Goal: Task Accomplishment & Management: Use online tool/utility

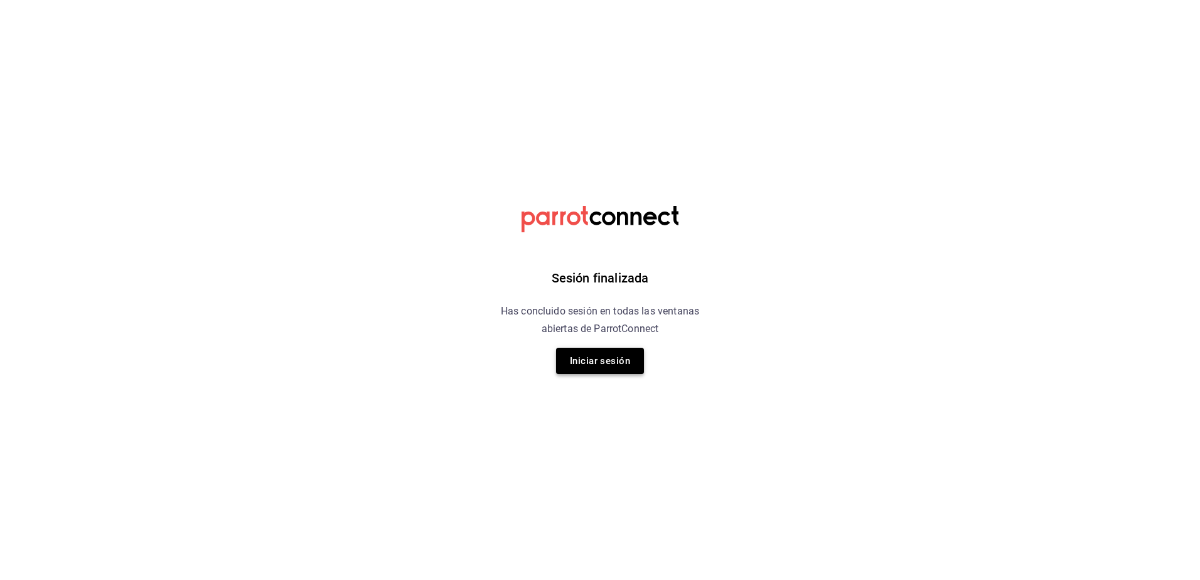
click at [576, 363] on button "Iniciar sesión" at bounding box center [600, 361] width 88 height 26
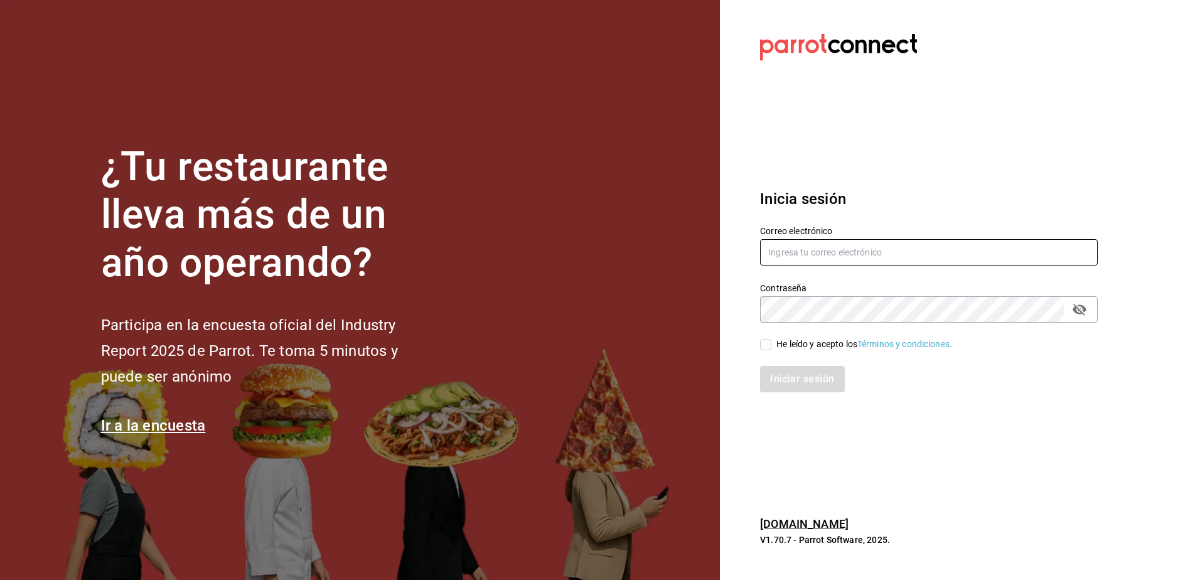
type input "[EMAIL_ADDRESS][DOMAIN_NAME]"
click at [773, 342] on span "He leído y acepto los Términos y condiciones." at bounding box center [861, 344] width 181 height 13
click at [771, 342] on input "He leído y acepto los Términos y condiciones." at bounding box center [765, 344] width 11 height 11
checkbox input "true"
click at [762, 376] on button "Iniciar sesión" at bounding box center [802, 379] width 85 height 26
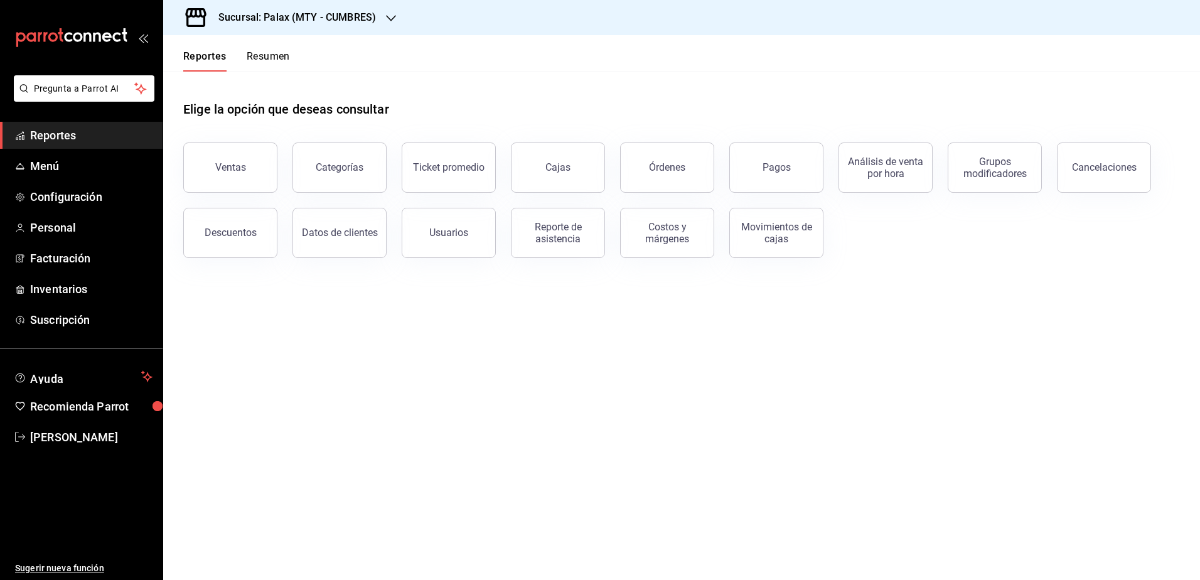
click at [753, 172] on button "Pagos" at bounding box center [776, 167] width 94 height 50
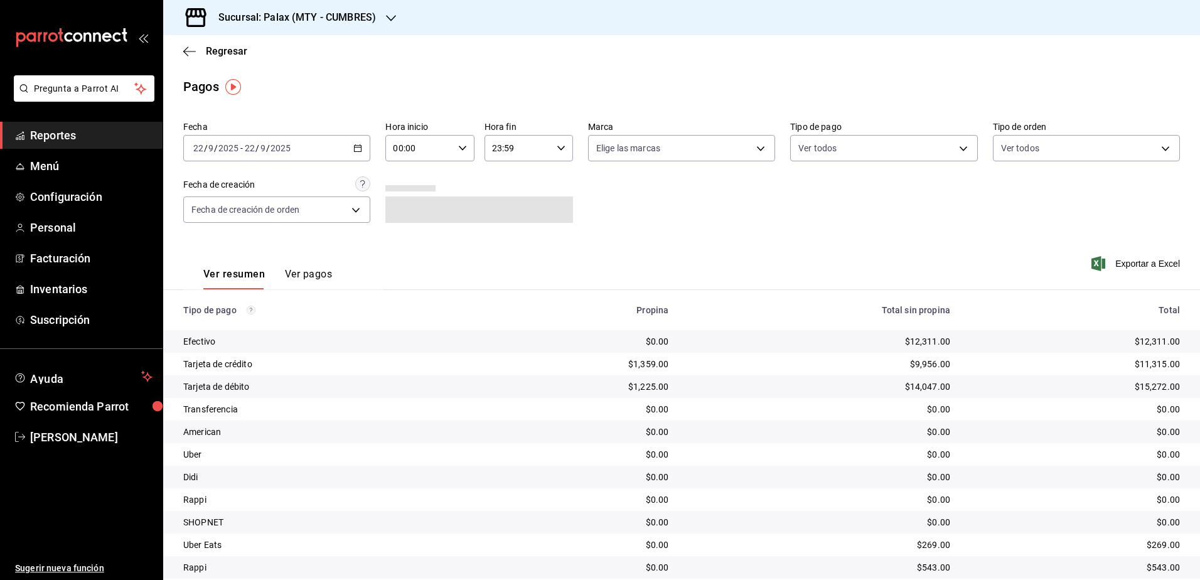
drag, startPoint x: 297, startPoint y: 269, endPoint x: 382, endPoint y: 280, distance: 84.8
click at [297, 270] on button "Ver pagos" at bounding box center [308, 278] width 47 height 21
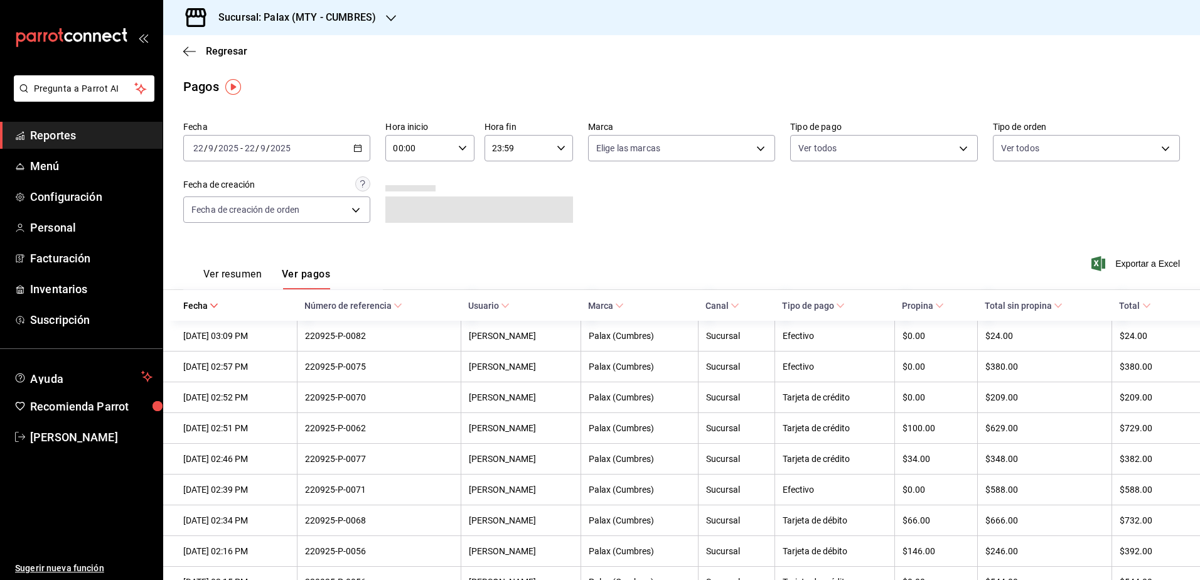
click at [393, 26] on div "Sucursal: Palax (MTY - CUMBRES)" at bounding box center [287, 17] width 228 height 35
click at [312, 82] on div "Palax (MTY - [PERSON_NAME] [PERSON_NAME])" at bounding box center [272, 82] width 198 height 13
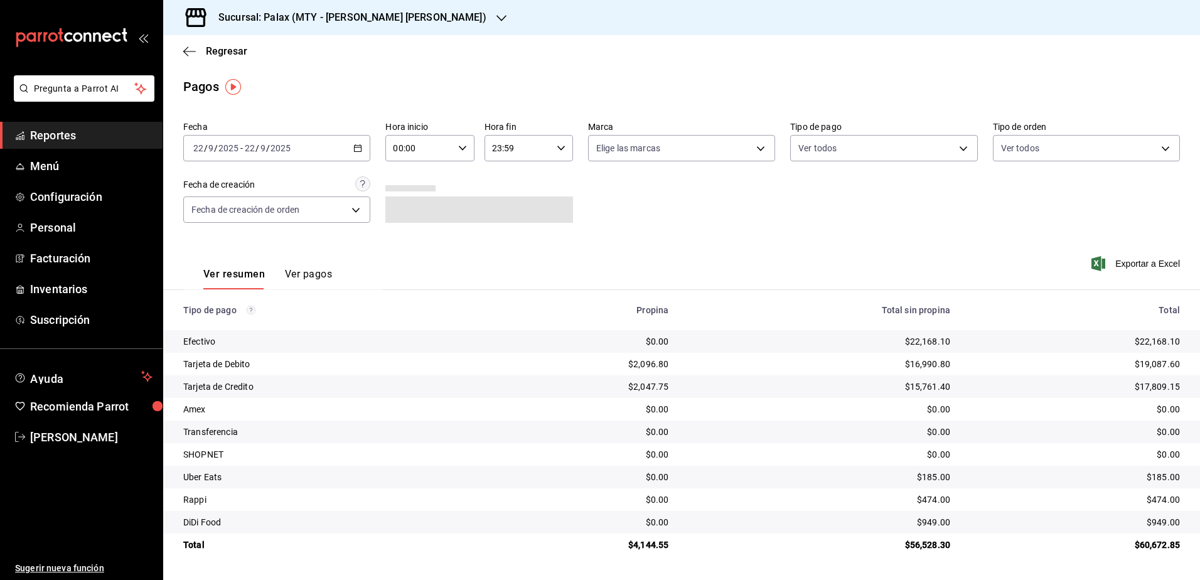
click at [304, 265] on div "Ver resumen Ver pagos" at bounding box center [257, 271] width 149 height 36
click at [304, 269] on button "Ver pagos" at bounding box center [308, 278] width 47 height 21
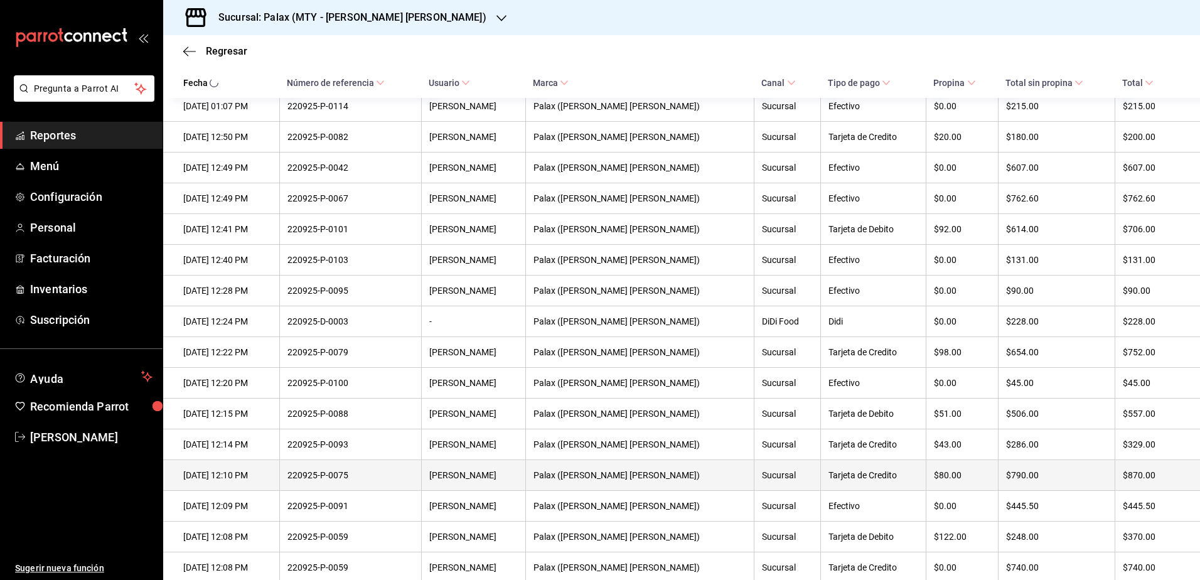
scroll to position [1393, 0]
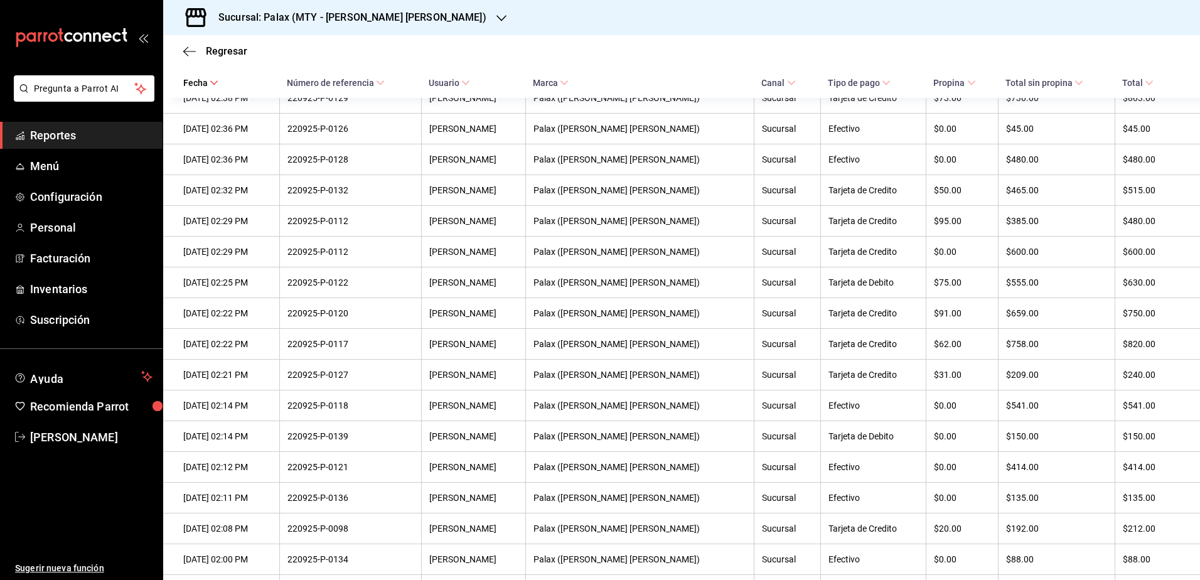
click at [828, 87] on span "Tipo de pago" at bounding box center [859, 83] width 63 height 10
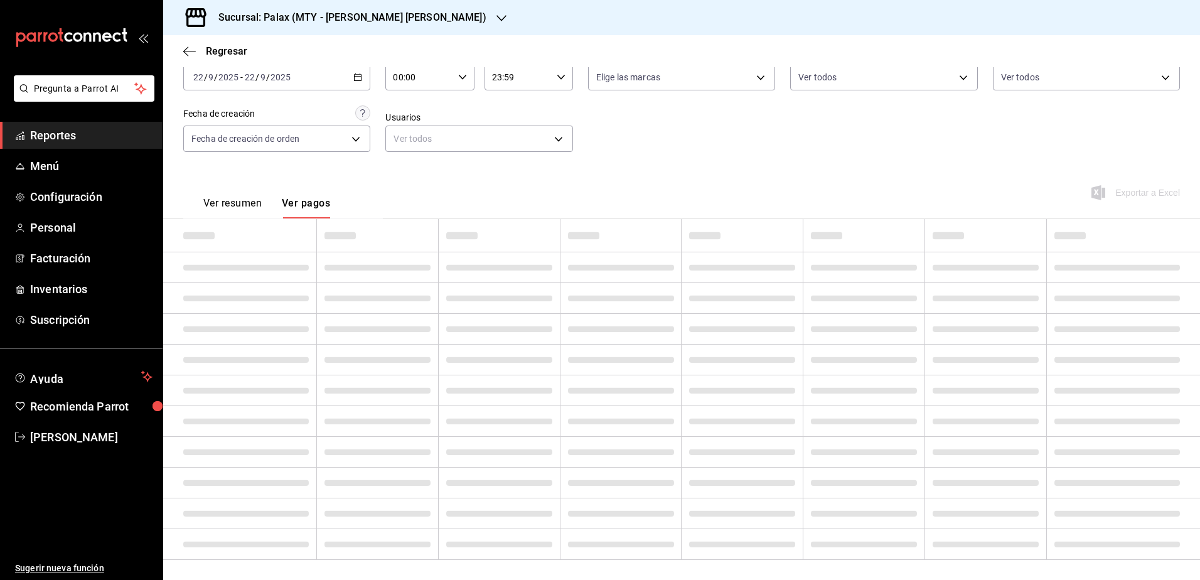
scroll to position [14, 0]
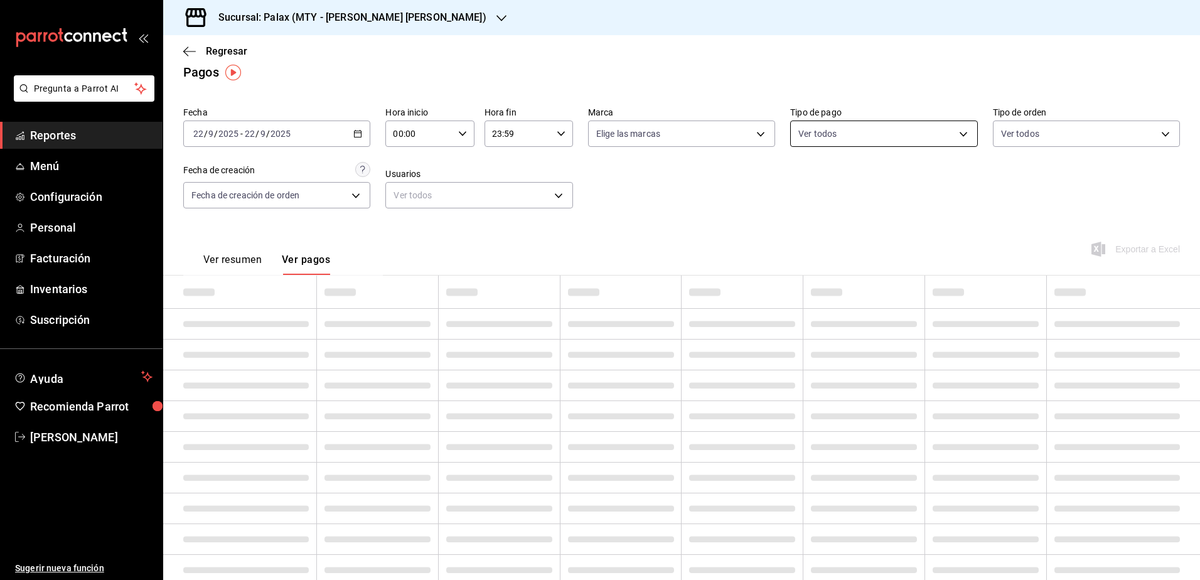
click at [838, 138] on body "Pregunta a Parrot AI Reportes Menú Configuración Personal Facturación Inventari…" at bounding box center [600, 290] width 1200 height 580
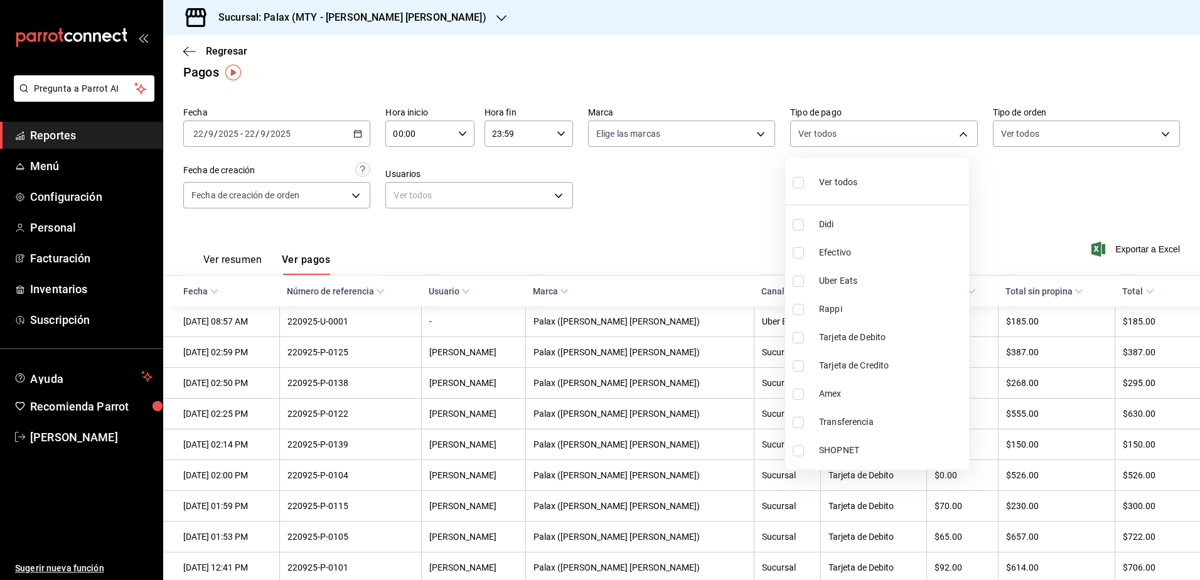
click at [846, 269] on li "Uber Eats" at bounding box center [877, 281] width 184 height 28
type input "e62cde3d-9dcb-4951-a31d-386798e01475"
checkbox input "true"
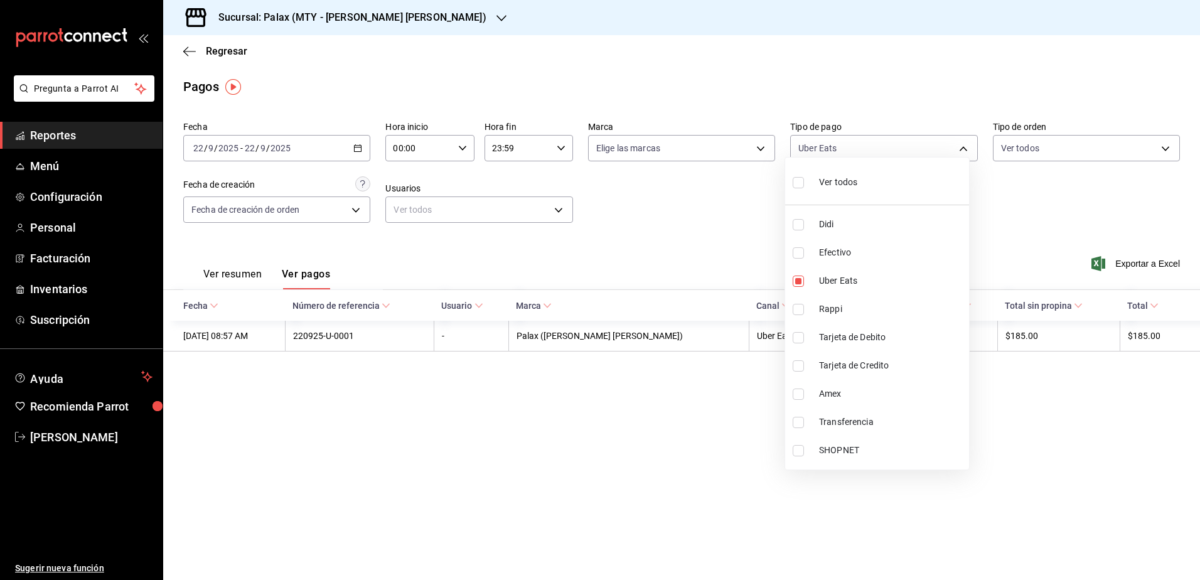
click at [360, 144] on div at bounding box center [600, 290] width 1200 height 580
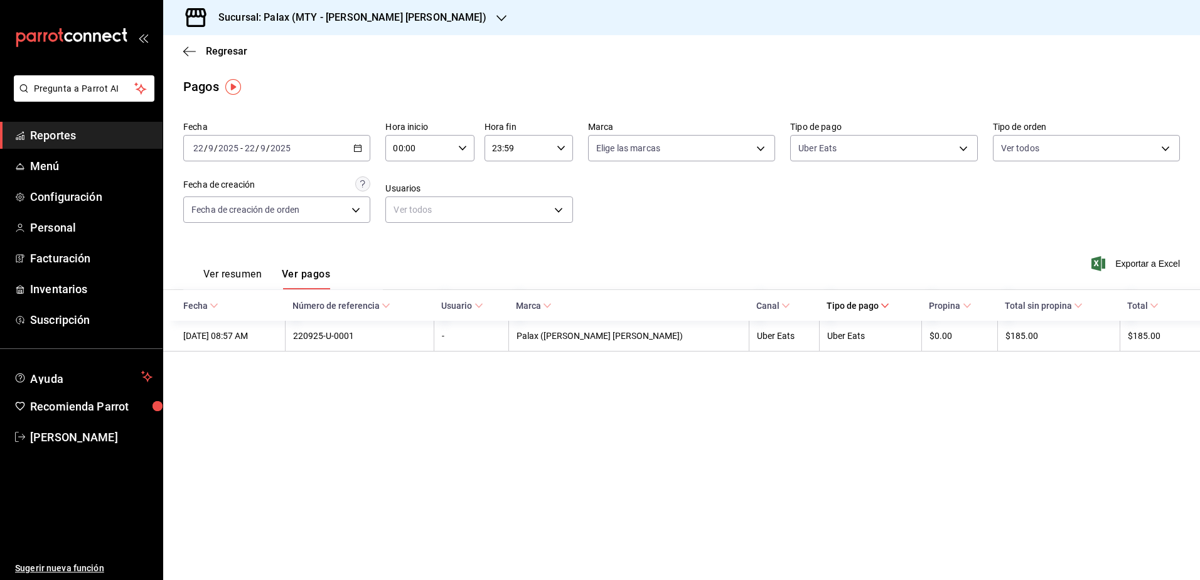
click at [358, 152] on div "[DATE] [DATE] - [DATE] [DATE]" at bounding box center [276, 148] width 187 height 26
click at [226, 324] on span "Rango de fechas" at bounding box center [242, 327] width 97 height 13
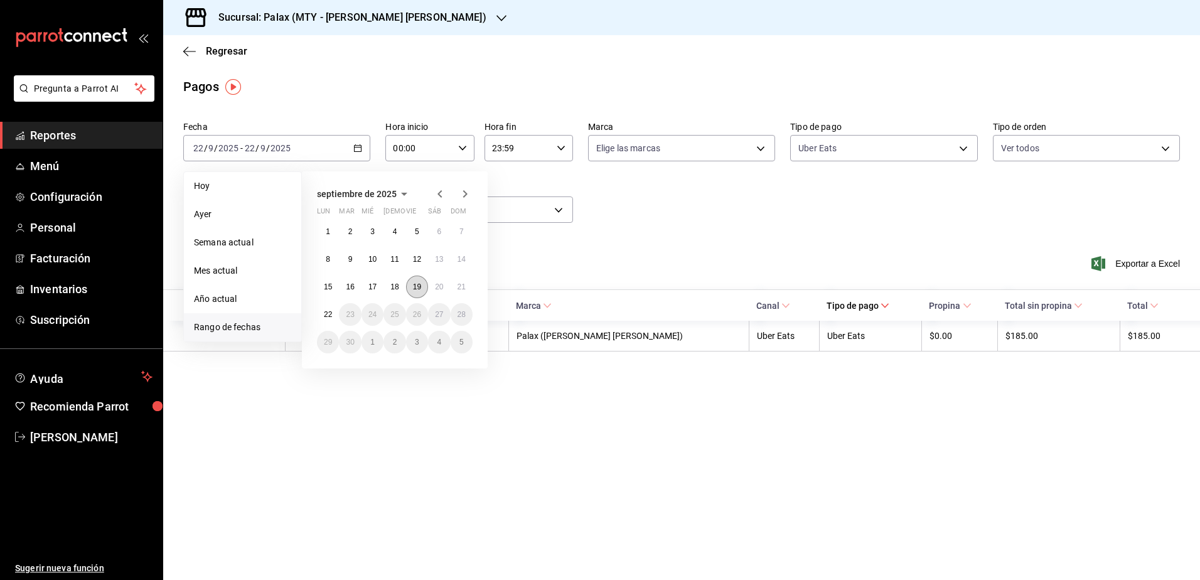
click at [414, 287] on abbr "19" at bounding box center [417, 286] width 8 height 9
click at [329, 312] on abbr "22" at bounding box center [328, 314] width 8 height 9
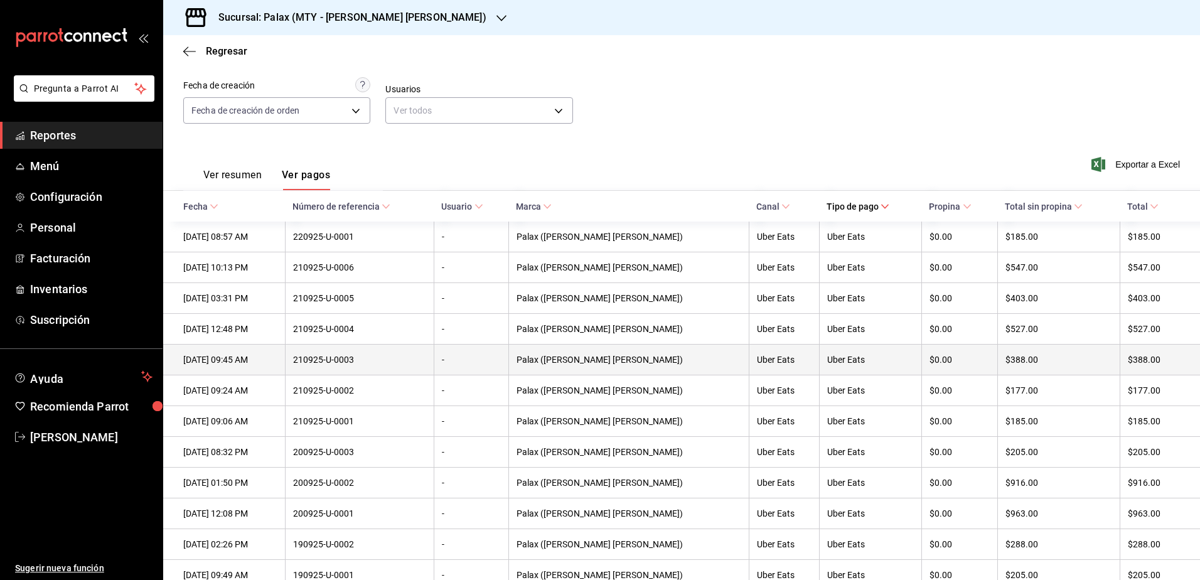
scroll to position [138, 0]
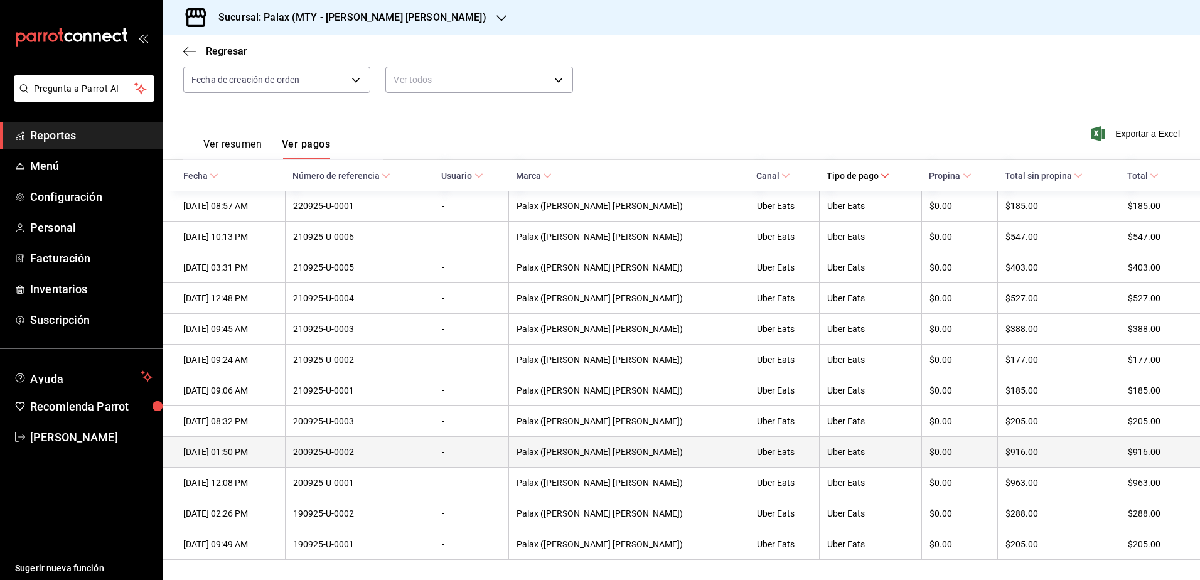
click at [427, 454] on div "200925-U-0002" at bounding box center [360, 452] width 134 height 10
drag, startPoint x: 403, startPoint y: 454, endPoint x: 335, endPoint y: 454, distance: 67.8
click at [335, 454] on th "200925-U-0002" at bounding box center [359, 452] width 149 height 31
drag, startPoint x: 335, startPoint y: 454, endPoint x: 469, endPoint y: 461, distance: 134.5
click at [434, 461] on th "200925-U-0002" at bounding box center [359, 452] width 149 height 31
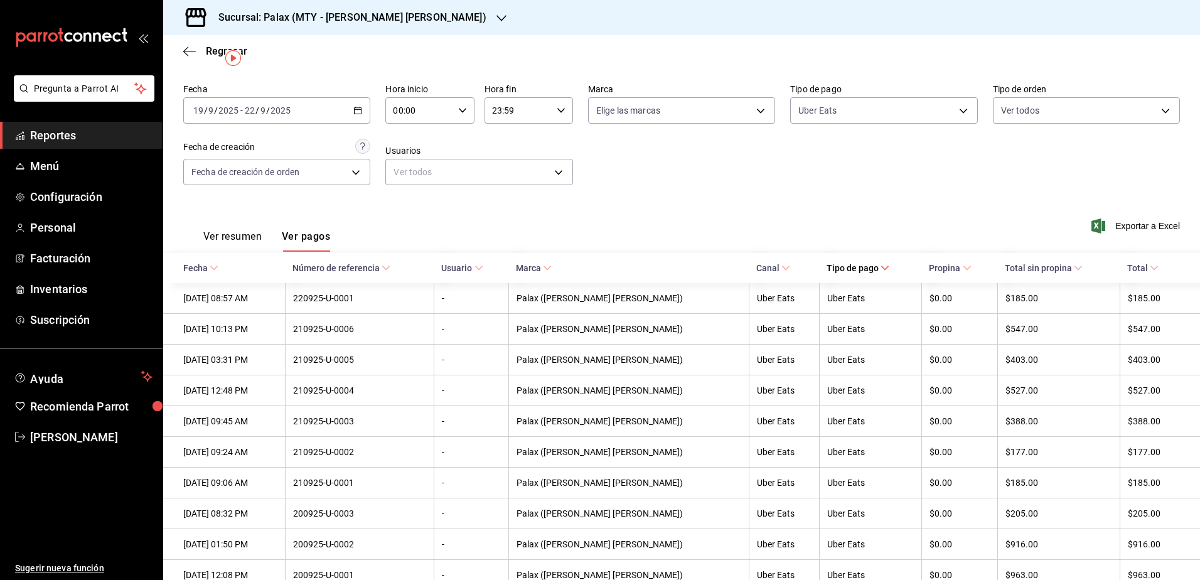
scroll to position [0, 0]
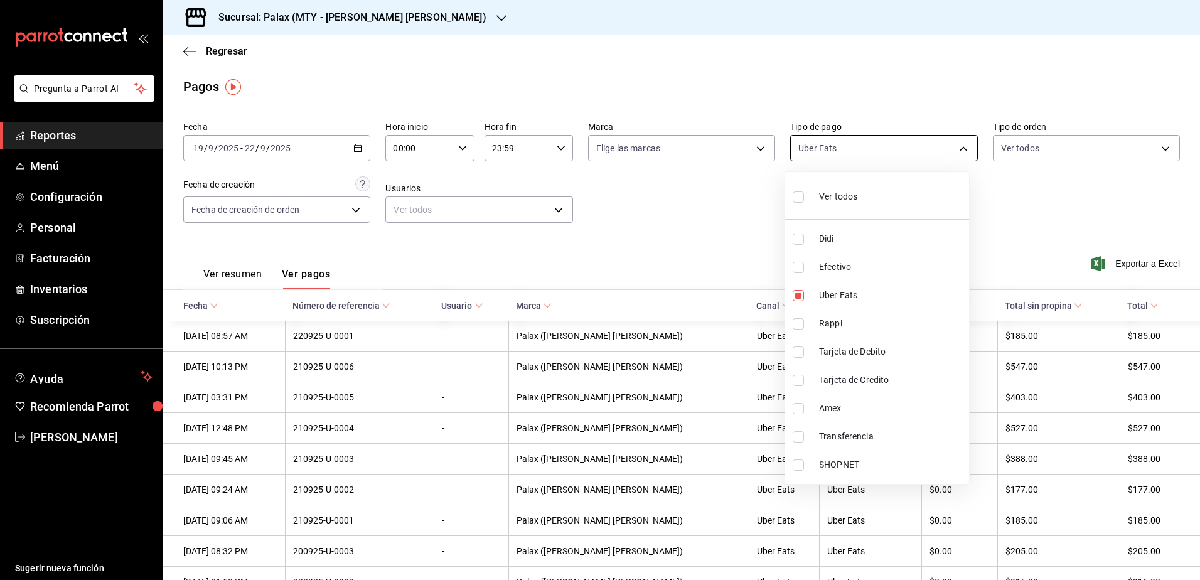
click at [912, 147] on body "Pregunta a Parrot AI Reportes Menú Configuración Personal Facturación Inventari…" at bounding box center [600, 290] width 1200 height 580
click at [863, 240] on span "Didi" at bounding box center [891, 238] width 145 height 13
type input "e62cde3d-9dcb-4951-a31d-386798e01475,1dfd7d12-4f46-46d7-8440-f689524f96d6"
checkbox input "true"
click at [843, 320] on span "Rappi" at bounding box center [891, 323] width 145 height 13
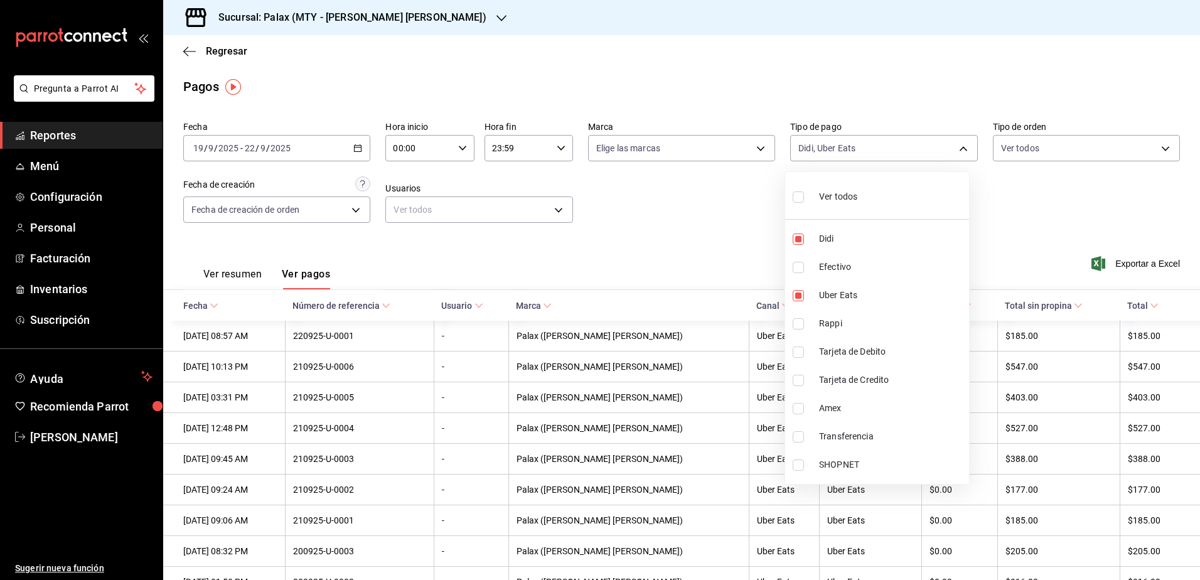
type input "e62cde3d-9dcb-4951-a31d-386798e01475,1dfd7d12-4f46-46d7-8440-f689524f96d6,96341…"
checkbox input "true"
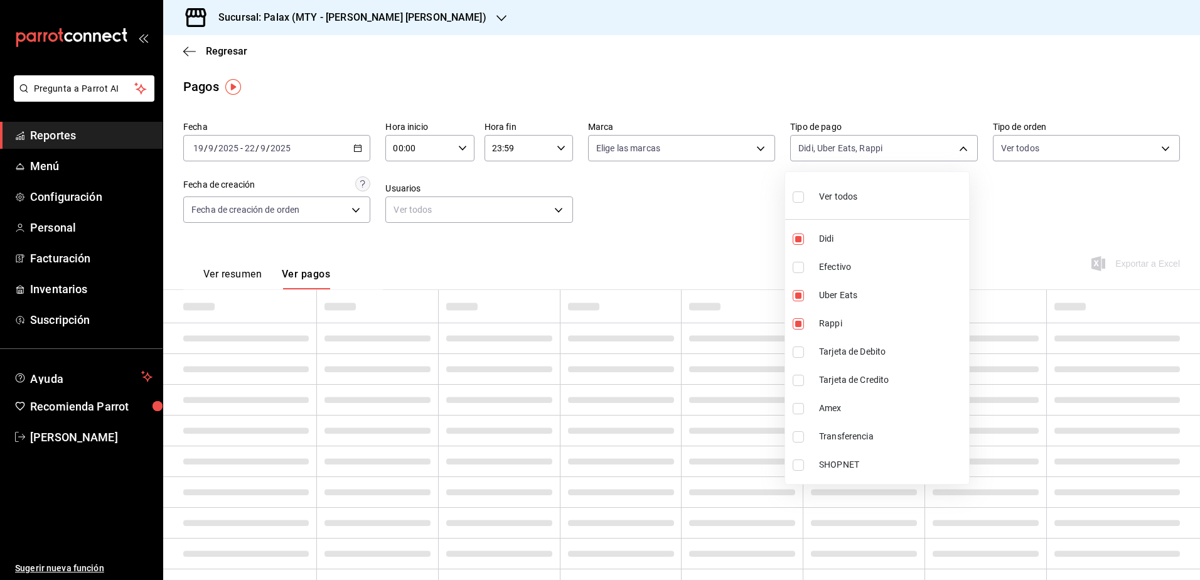
click at [1050, 222] on div at bounding box center [600, 290] width 1200 height 580
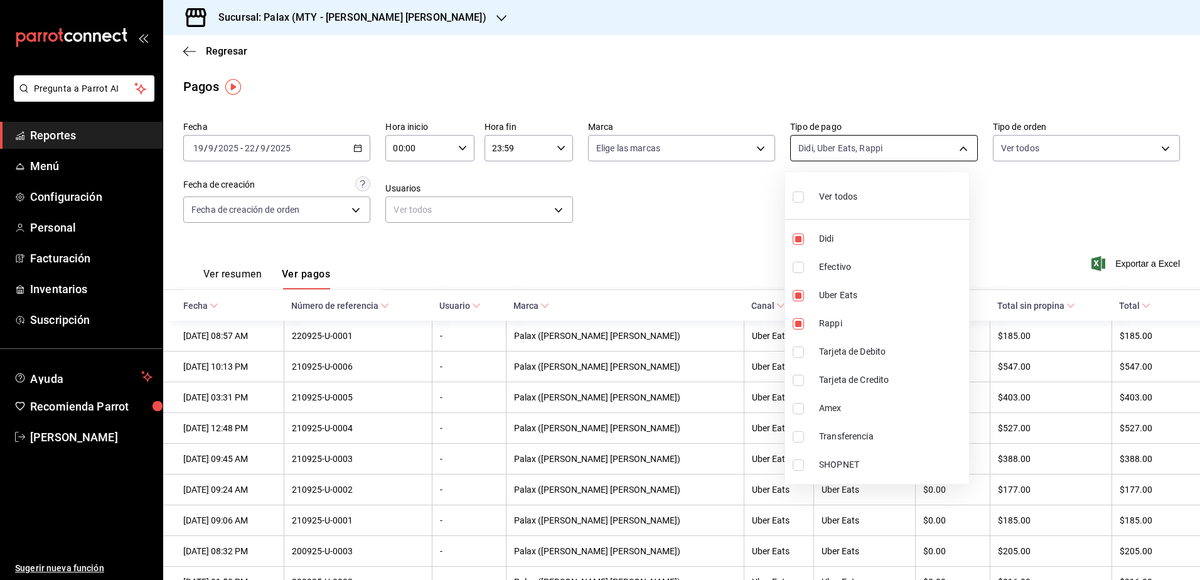
click at [915, 159] on body "Pregunta a Parrot AI Reportes Menú Configuración Personal Facturación Inventari…" at bounding box center [600, 290] width 1200 height 580
click at [796, 245] on li "Didi" at bounding box center [877, 239] width 184 height 28
type input "e62cde3d-9dcb-4951-a31d-386798e01475,96341ed6-e0cf-4a80-bbb5-b03f4e2d1db6"
checkbox input "false"
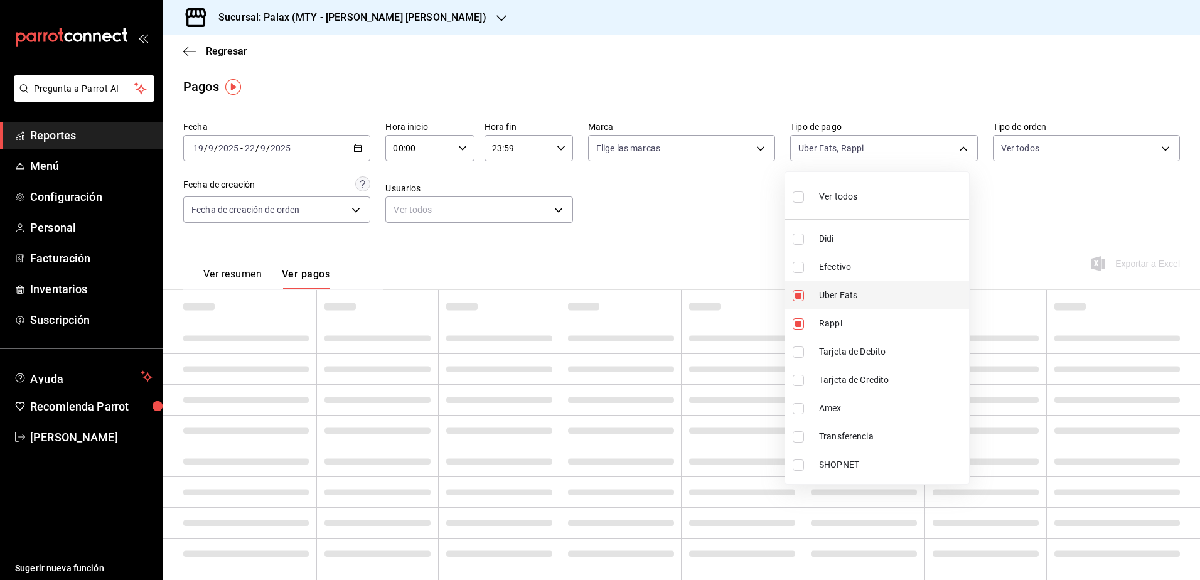
click at [799, 301] on li "Uber Eats" at bounding box center [877, 295] width 184 height 28
type input "96341ed6-e0cf-4a80-bbb5-b03f4e2d1db6"
checkbox input "false"
click at [1033, 205] on div at bounding box center [600, 290] width 1200 height 580
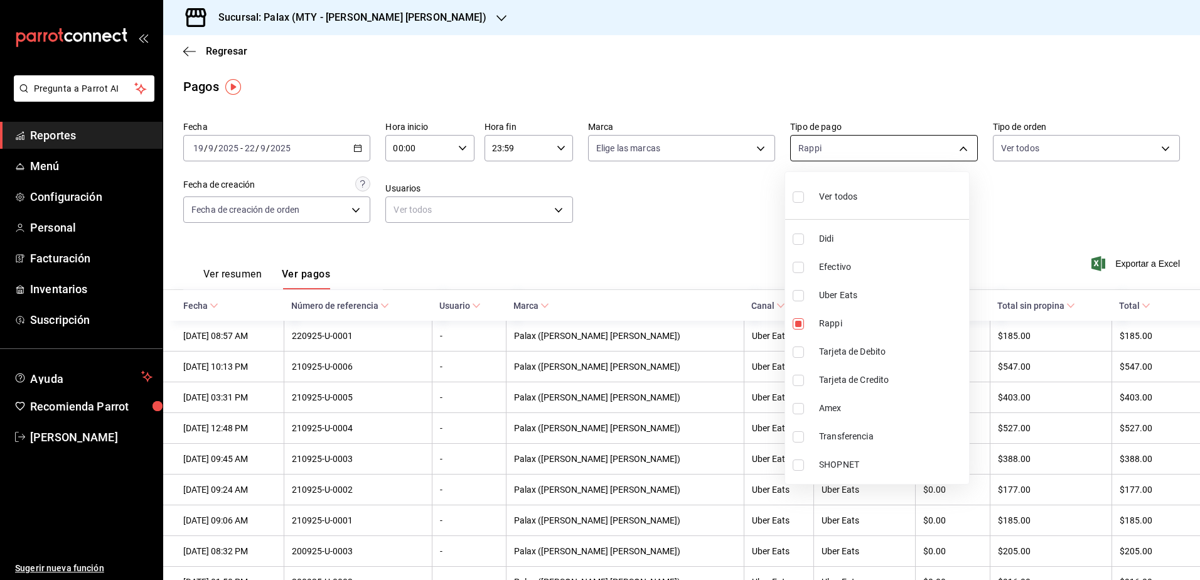
click at [914, 154] on body "Pregunta a Parrot AI Reportes Menú Configuración Personal Facturación Inventari…" at bounding box center [600, 290] width 1200 height 580
click at [795, 324] on input "checkbox" at bounding box center [798, 323] width 11 height 11
checkbox input "false"
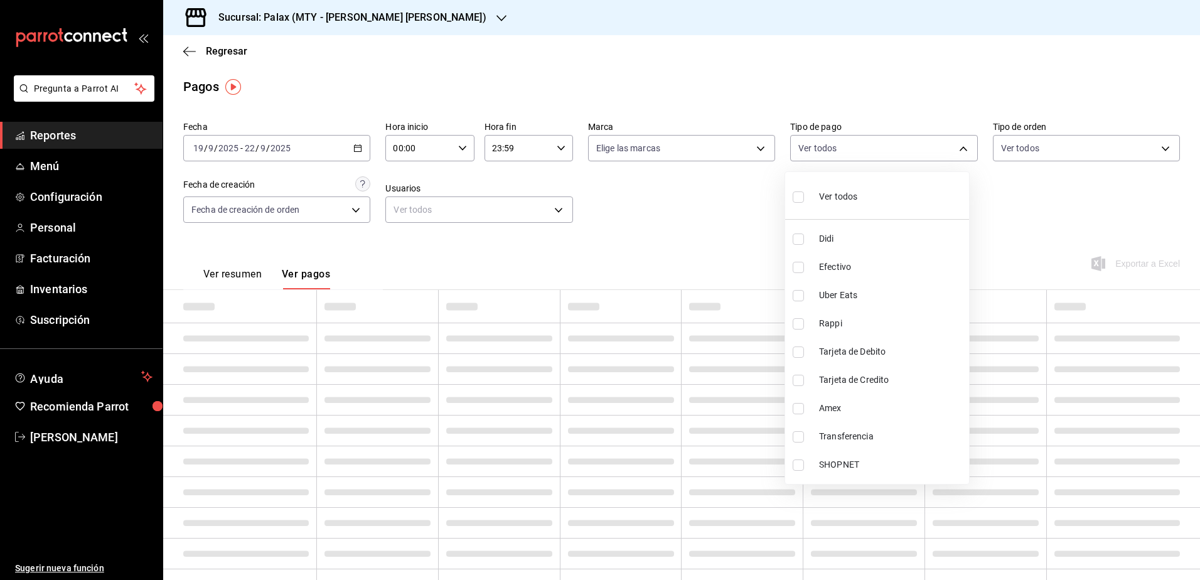
click at [797, 323] on input "checkbox" at bounding box center [798, 323] width 11 height 11
checkbox input "true"
type input "96341ed6-e0cf-4a80-bbb5-b03f4e2d1db6"
click at [1005, 230] on div at bounding box center [600, 290] width 1200 height 580
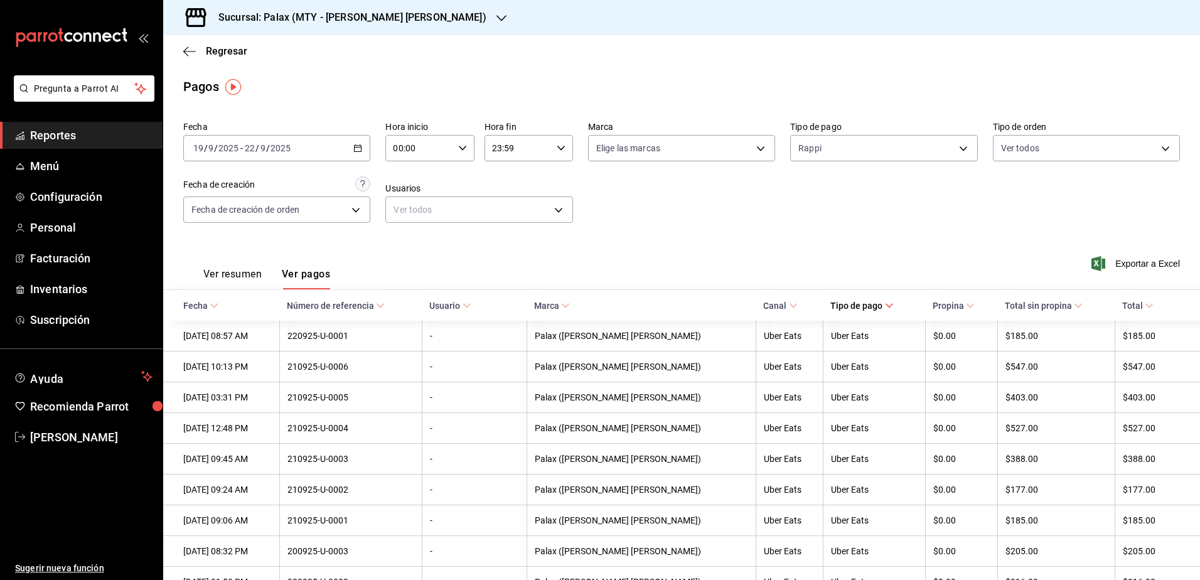
click at [838, 301] on span "Tipo de pago" at bounding box center [861, 306] width 63 height 10
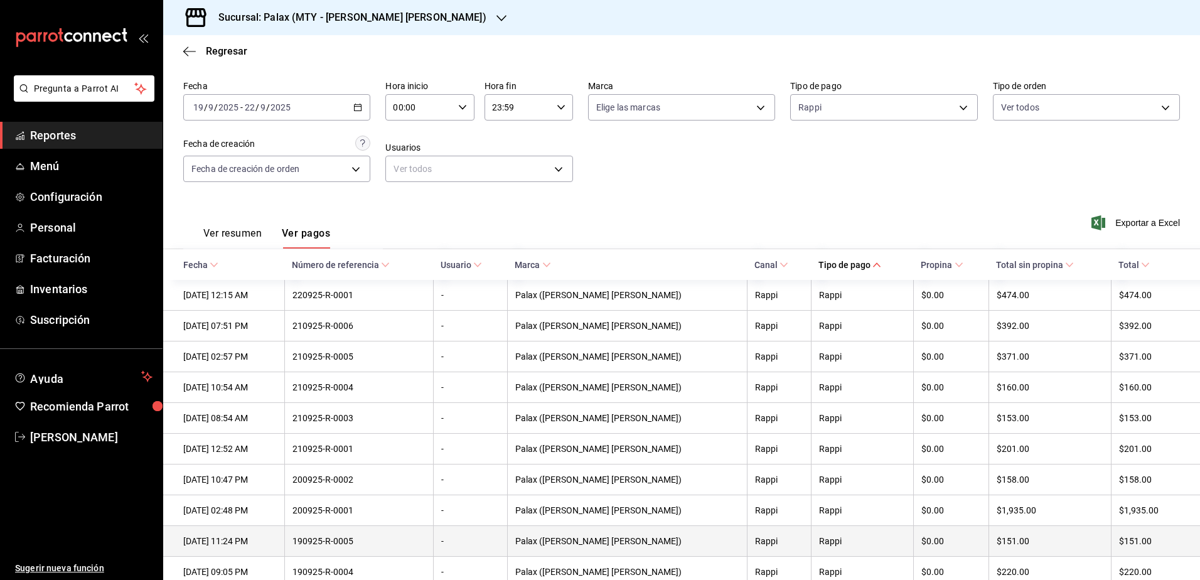
scroll to position [63, 0]
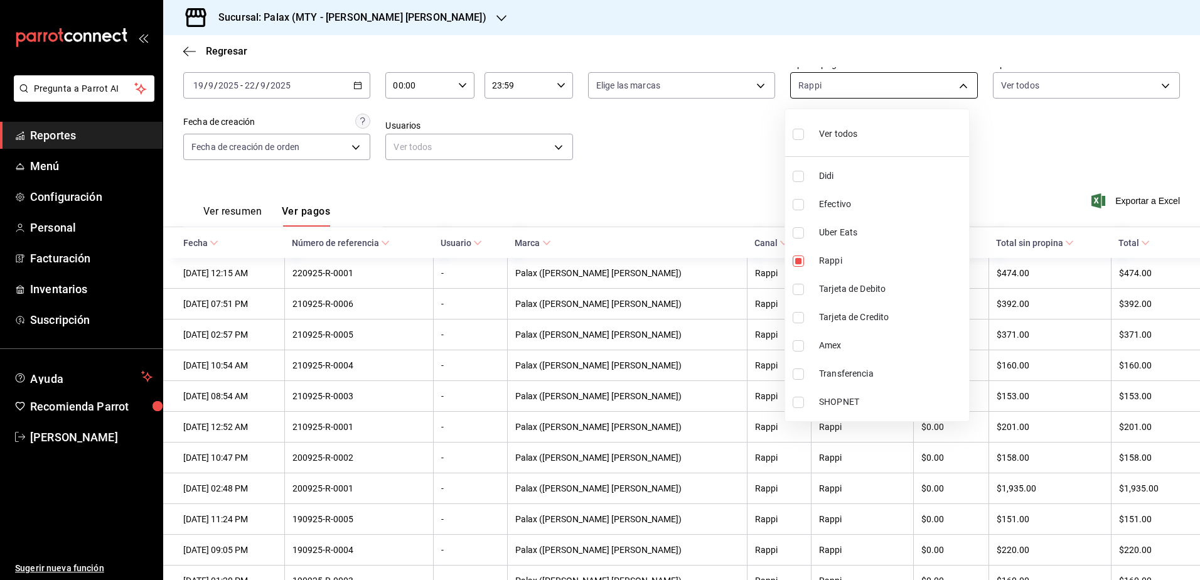
click at [937, 87] on body "Pregunta a Parrot AI Reportes Menú Configuración Personal Facturación Inventari…" at bounding box center [600, 290] width 1200 height 580
click at [804, 232] on label at bounding box center [801, 232] width 16 height 11
click at [804, 232] on input "checkbox" at bounding box center [798, 232] width 11 height 11
checkbox input "false"
type input "96341ed6-e0cf-4a80-bbb5-b03f4e2d1db6"
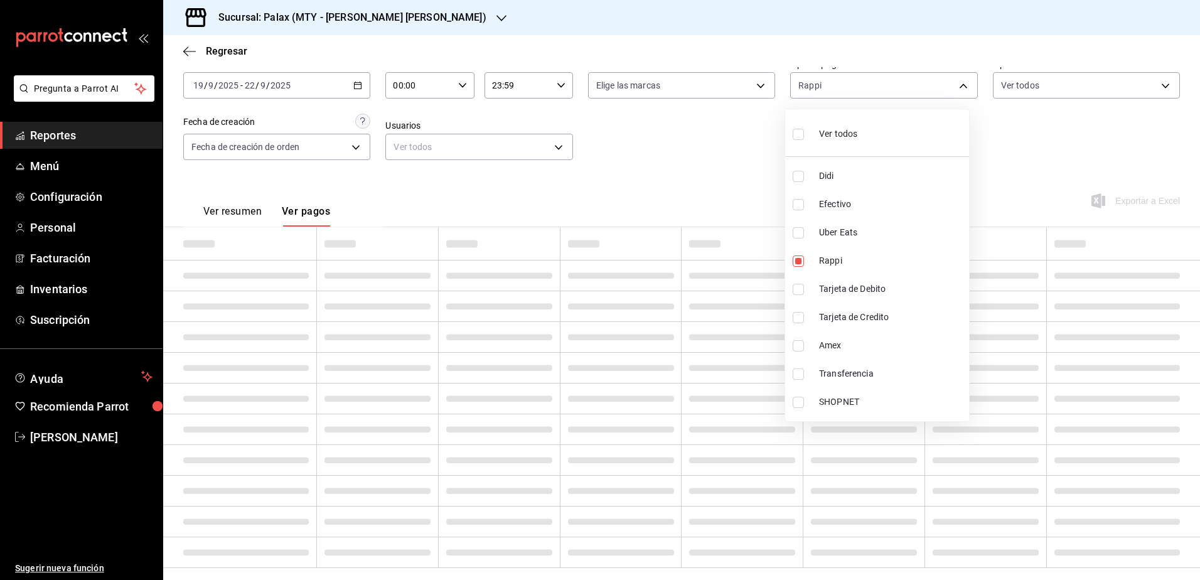
click at [795, 231] on input "checkbox" at bounding box center [798, 232] width 11 height 11
checkbox input "true"
type input "96341ed6-e0cf-4a80-bbb5-b03f4e2d1db6,e62cde3d-9dcb-4951-a31d-386798e01475"
click at [797, 255] on input "checkbox" at bounding box center [798, 260] width 11 height 11
checkbox input "false"
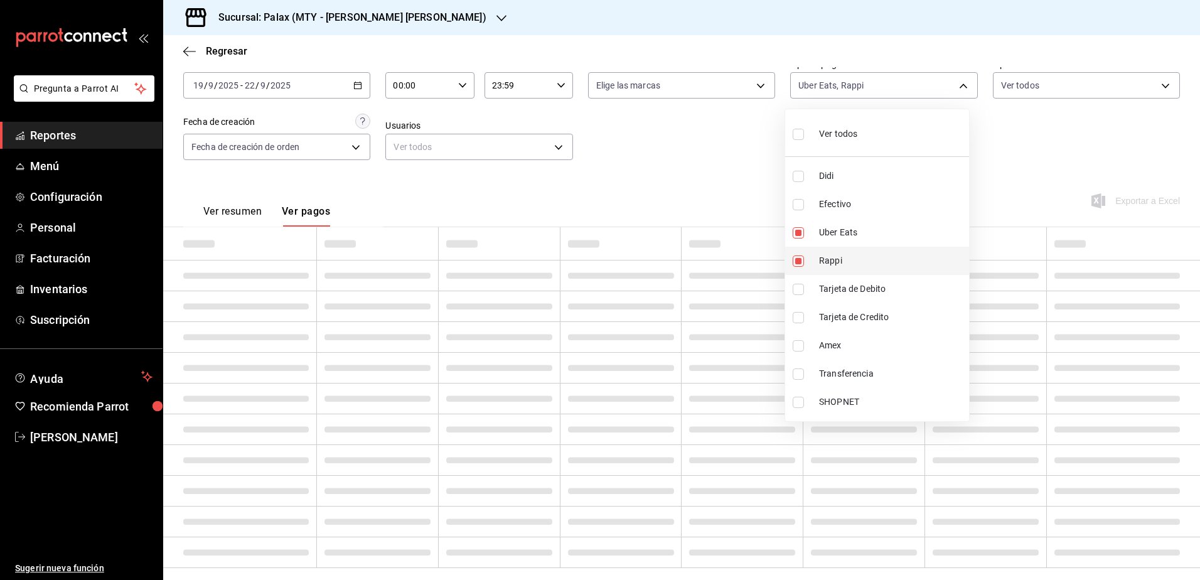
type input "e62cde3d-9dcb-4951-a31d-386798e01475"
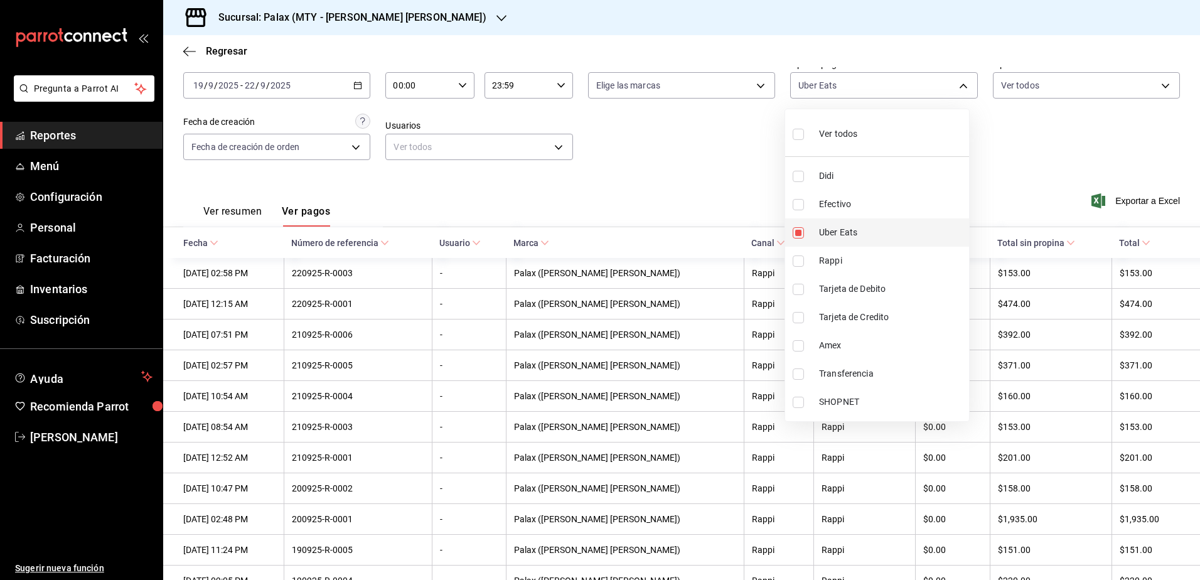
click at [815, 230] on li "Uber Eats" at bounding box center [877, 232] width 184 height 28
checkbox input "false"
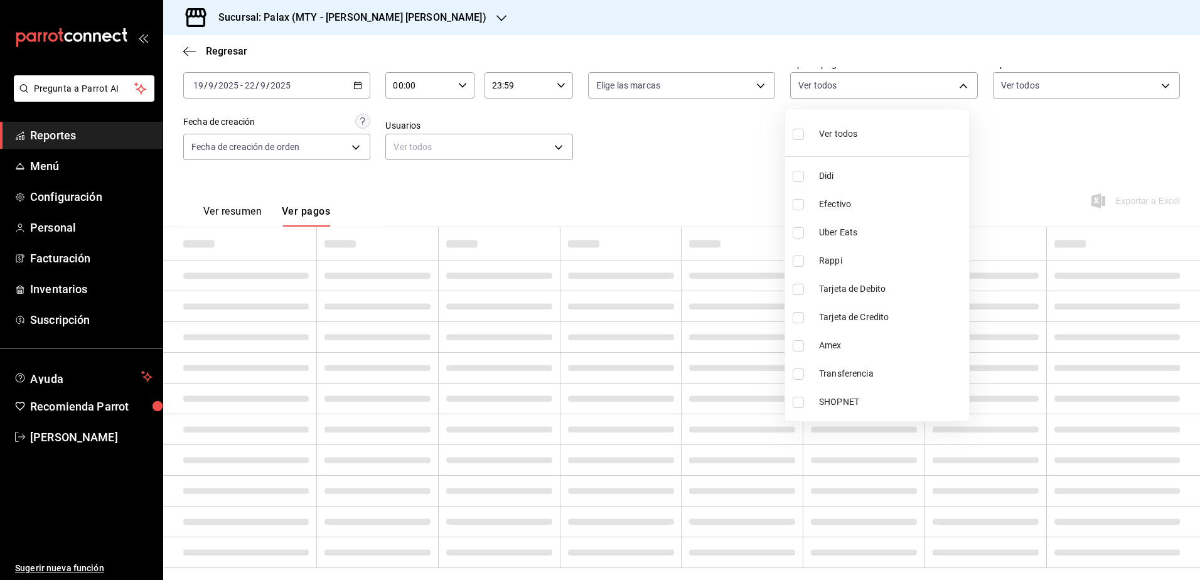
click at [815, 230] on li "Uber Eats" at bounding box center [877, 232] width 184 height 28
type input "e62cde3d-9dcb-4951-a31d-386798e01475"
checkbox input "true"
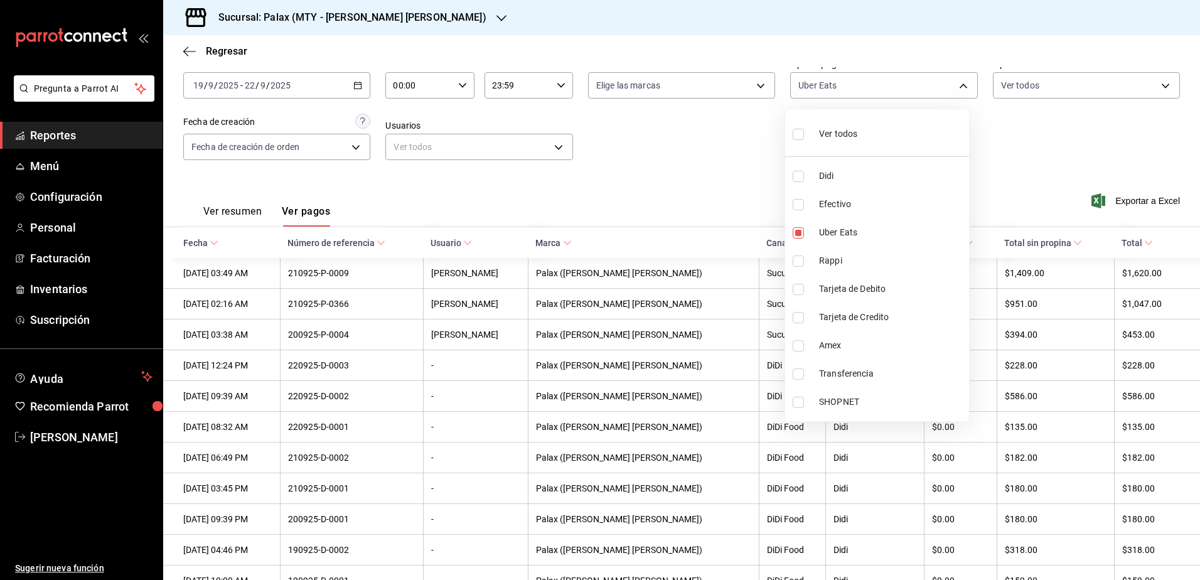
click at [1042, 173] on div at bounding box center [600, 290] width 1200 height 580
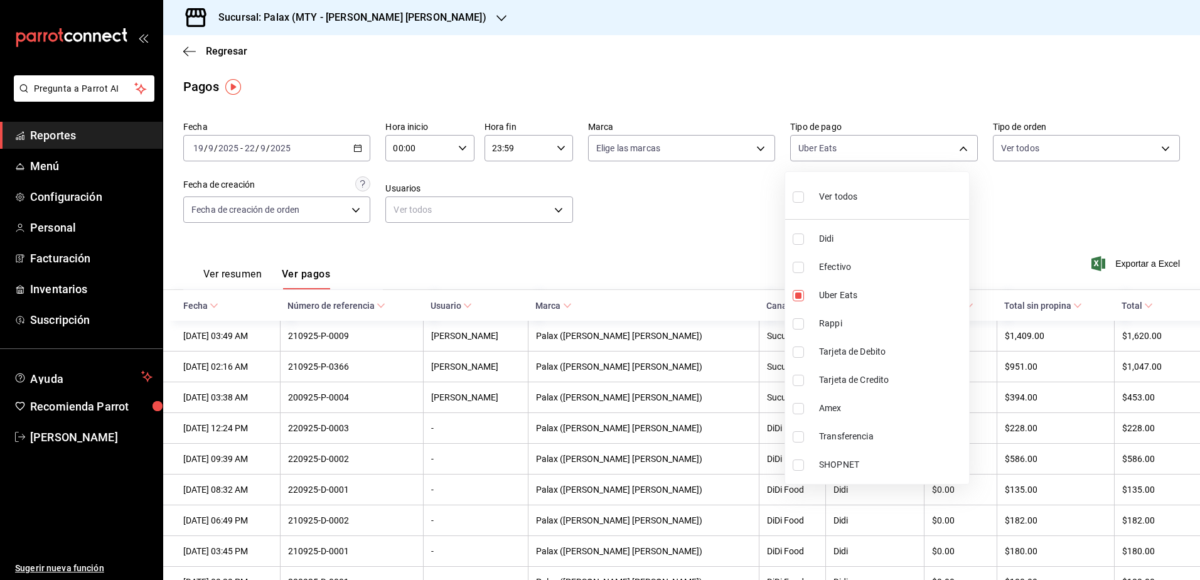
click at [892, 143] on body "Pregunta a Parrot AI Reportes Menú Configuración Personal Facturación Inventari…" at bounding box center [600, 290] width 1200 height 580
click at [798, 295] on input "checkbox" at bounding box center [798, 295] width 11 height 11
checkbox input "false"
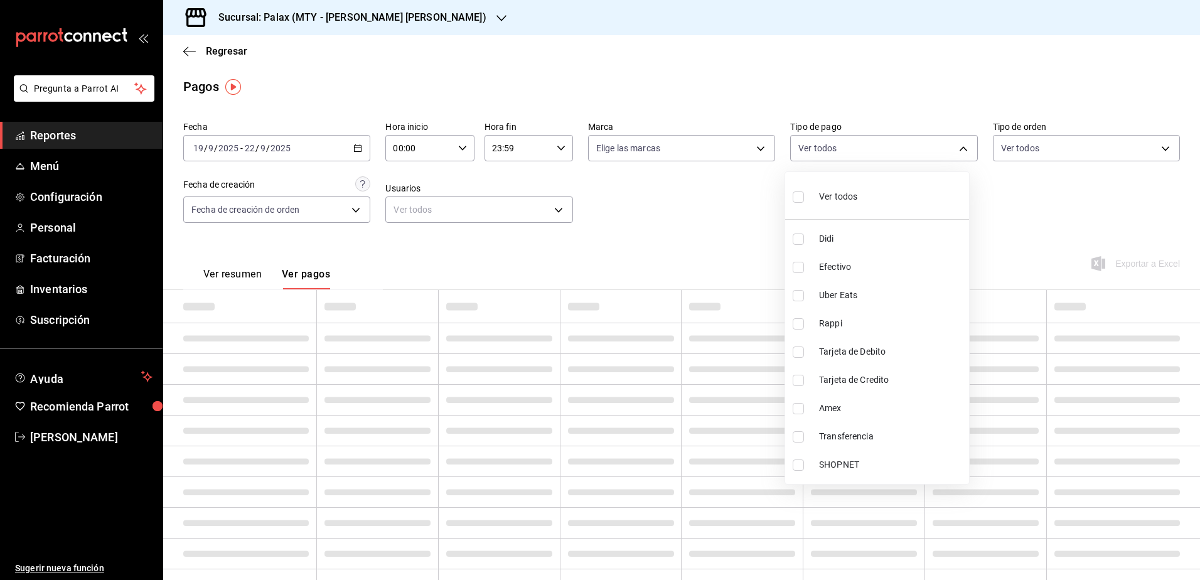
click at [798, 294] on input "checkbox" at bounding box center [798, 295] width 11 height 11
checkbox input "true"
type input "e62cde3d-9dcb-4951-a31d-386798e01475"
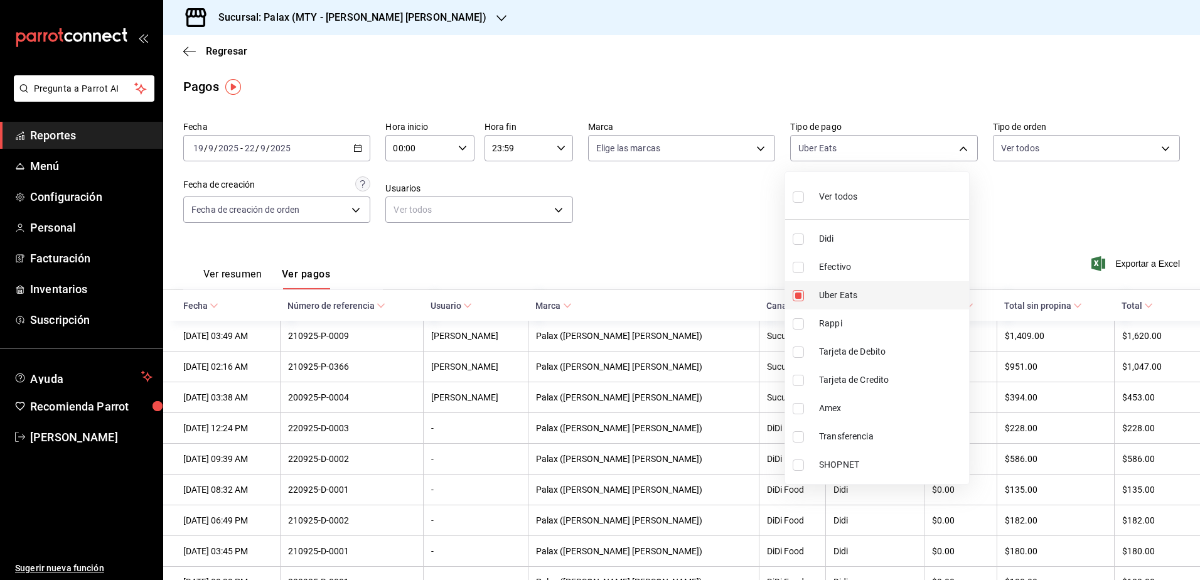
click at [678, 281] on div at bounding box center [600, 290] width 1200 height 580
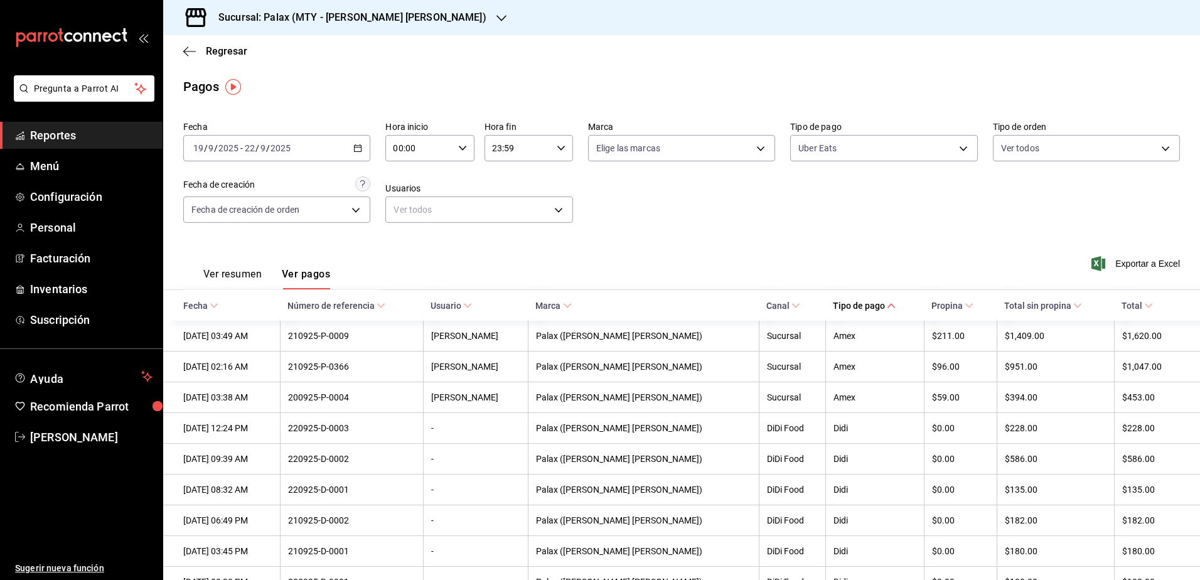
click at [869, 301] on th "Tipo de pago" at bounding box center [874, 305] width 99 height 31
click at [887, 304] on icon at bounding box center [891, 305] width 9 height 9
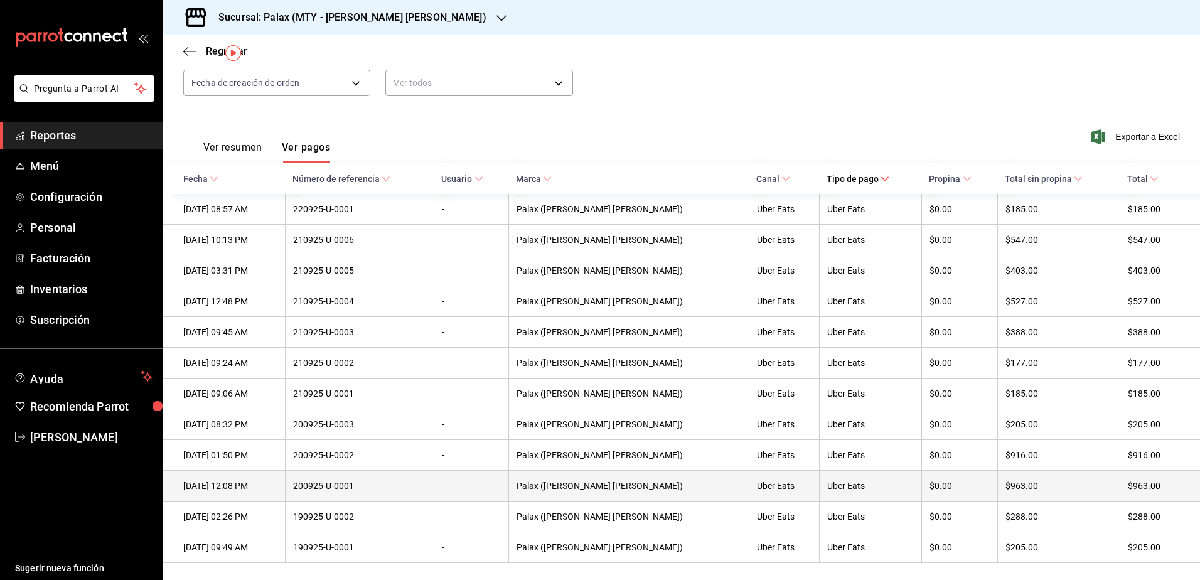
scroll to position [138, 0]
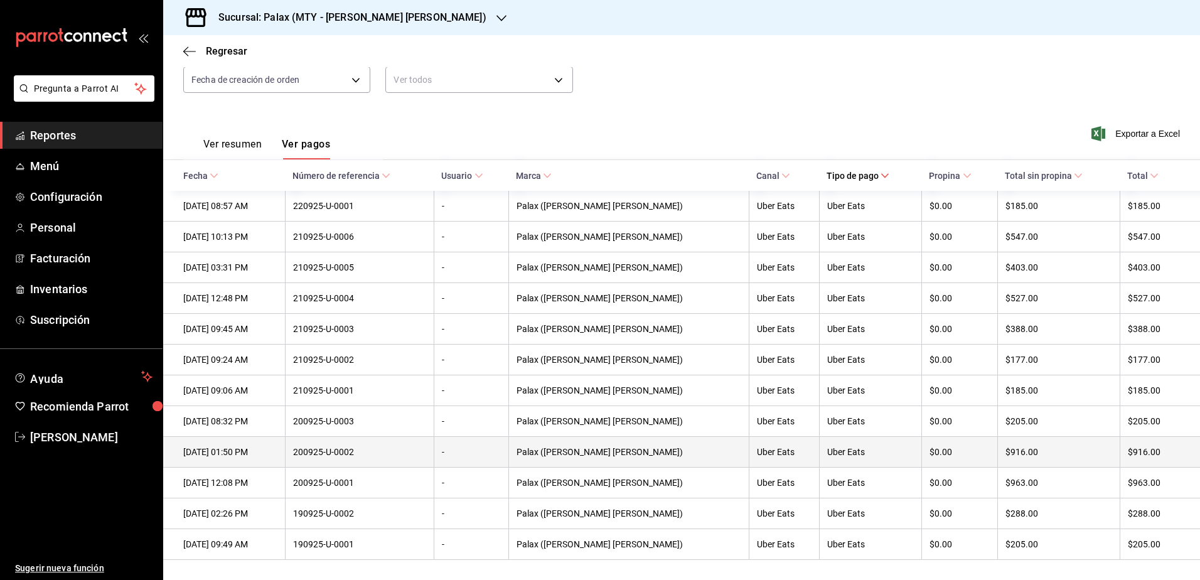
click at [385, 442] on th "200925-U-0002" at bounding box center [359, 452] width 149 height 31
